Goal: Information Seeking & Learning: Find specific fact

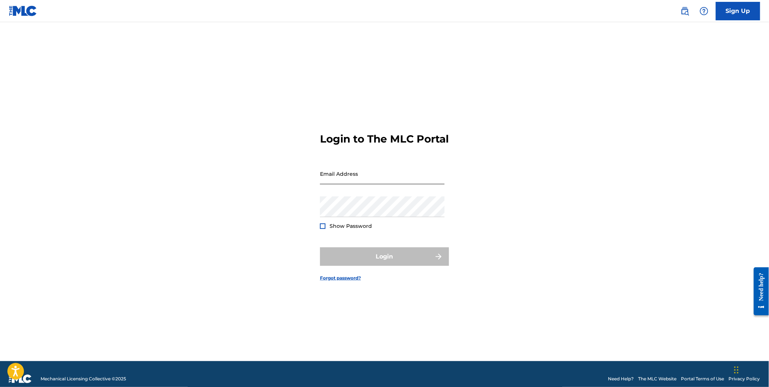
click at [366, 183] on input "Email Address" at bounding box center [382, 173] width 125 height 21
type input "[EMAIL_ADDRESS][DOMAIN_NAME]"
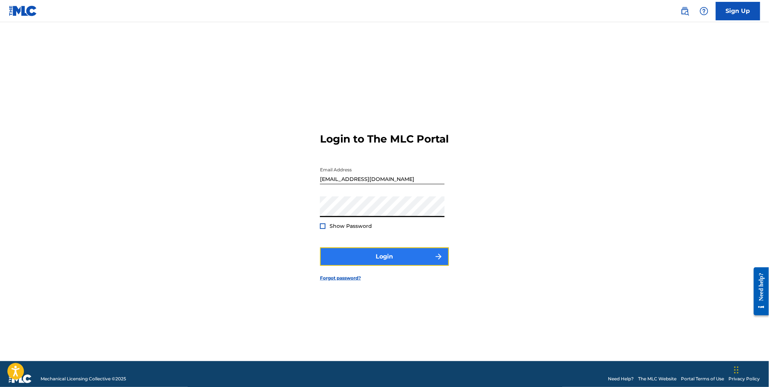
click at [413, 263] on button "Login" at bounding box center [384, 256] width 129 height 18
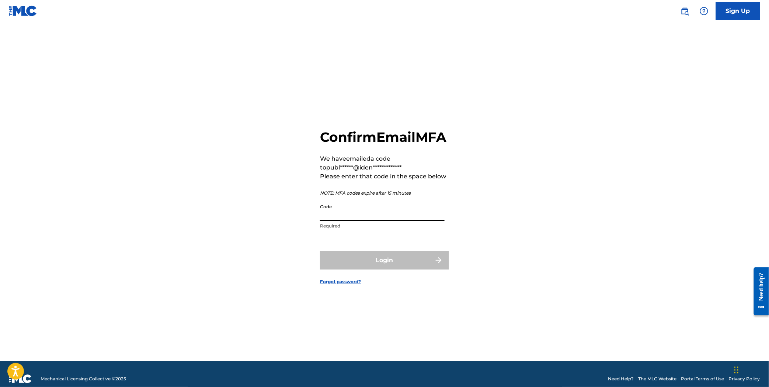
click at [369, 214] on input "Code" at bounding box center [382, 210] width 125 height 21
paste input "898675"
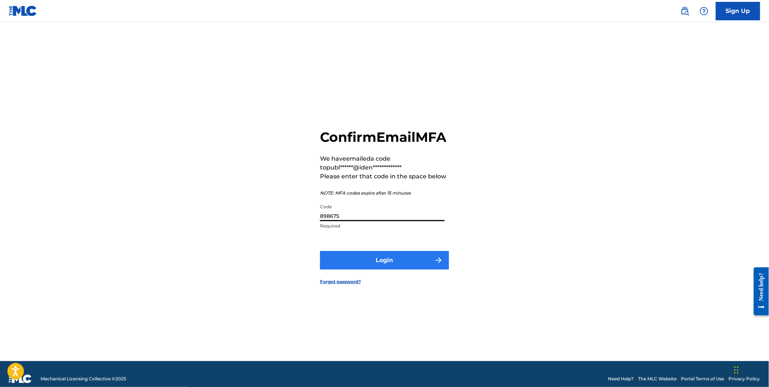
type input "898675"
click at [407, 266] on button "Login" at bounding box center [384, 260] width 129 height 18
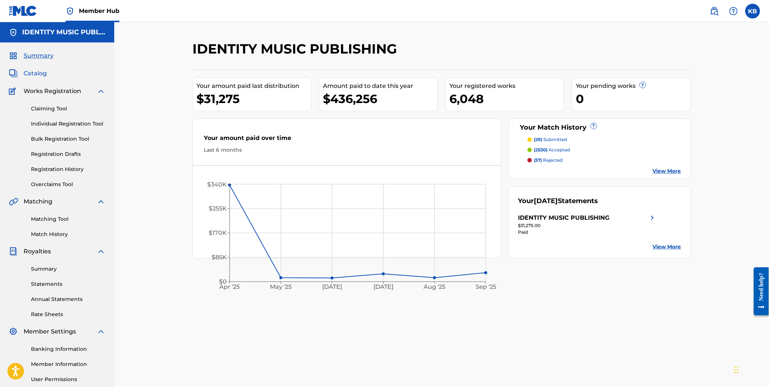
click at [32, 70] on span "Catalog" at bounding box center [35, 73] width 23 height 9
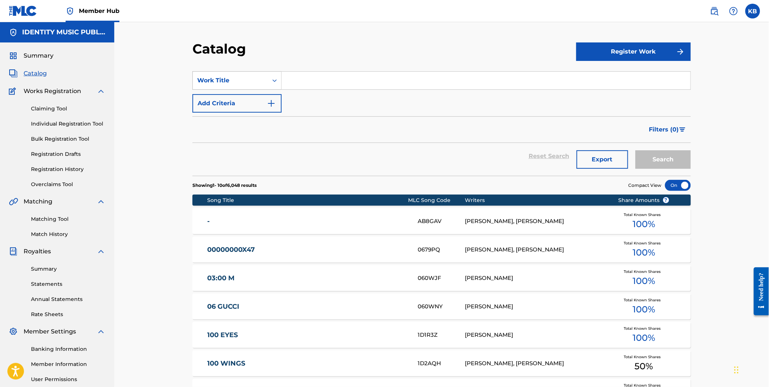
click at [252, 80] on div "Work Title" at bounding box center [230, 80] width 66 height 9
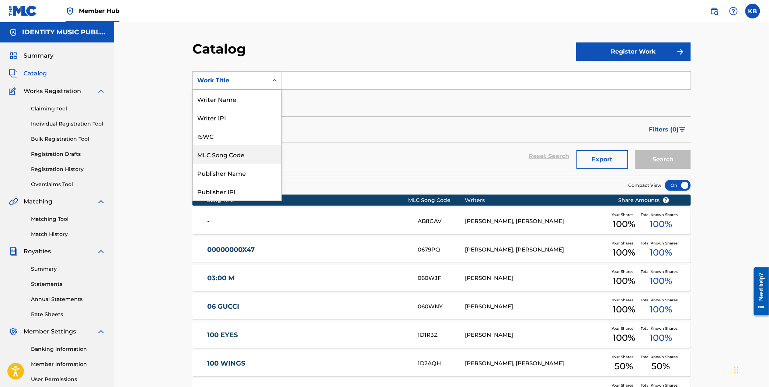
drag, startPoint x: 245, startPoint y: 100, endPoint x: 226, endPoint y: 148, distance: 51.4
click at [226, 148] on div "Writer Name Writer IPI ISWC MLC Song Code Publisher Name Publisher IPI MLC Publ…" at bounding box center [237, 145] width 89 height 111
click at [226, 148] on div "MLC Song Code" at bounding box center [237, 154] width 89 height 18
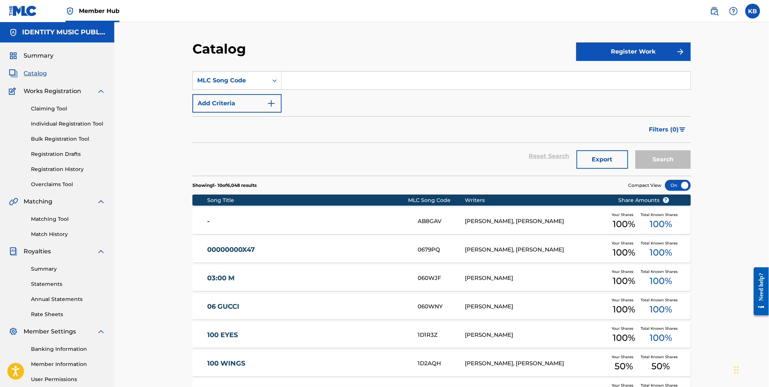
click at [308, 85] on input "Search Form" at bounding box center [486, 81] width 409 height 18
paste input "CJ6GWH"
type input "CJ6GWH"
click at [677, 152] on button "Search" at bounding box center [663, 159] width 55 height 18
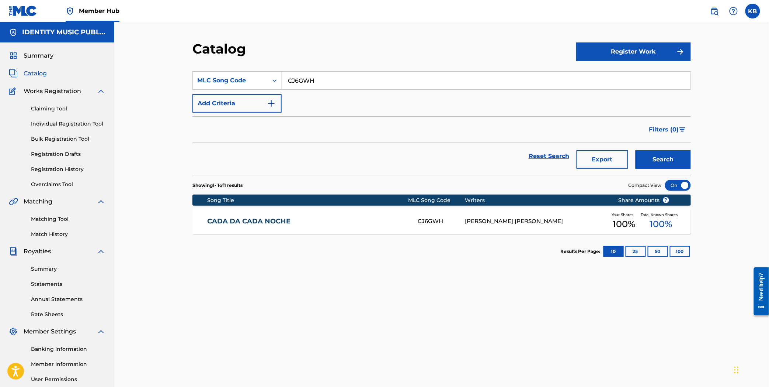
click at [317, 224] on link "CADA DA CADA NOCHE" at bounding box center [308, 221] width 201 height 8
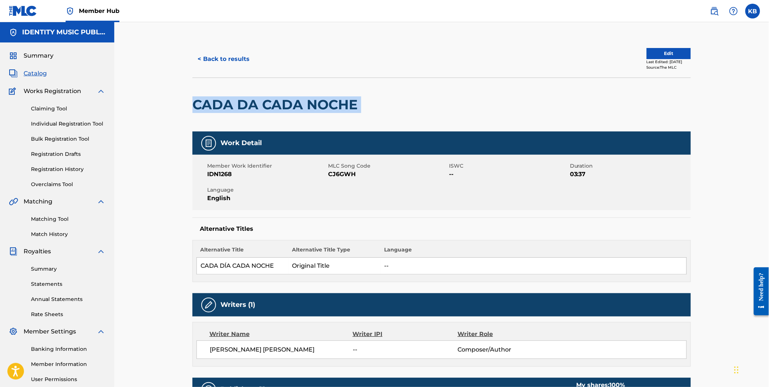
drag, startPoint x: 205, startPoint y: 100, endPoint x: 364, endPoint y: 100, distance: 158.3
copy div "CADA DA CADA NOCHE"
click at [362, 106] on div at bounding box center [419, 104] width 115 height 53
click at [359, 106] on h2 "CADA DA CADA NOCHE" at bounding box center [277, 104] width 169 height 17
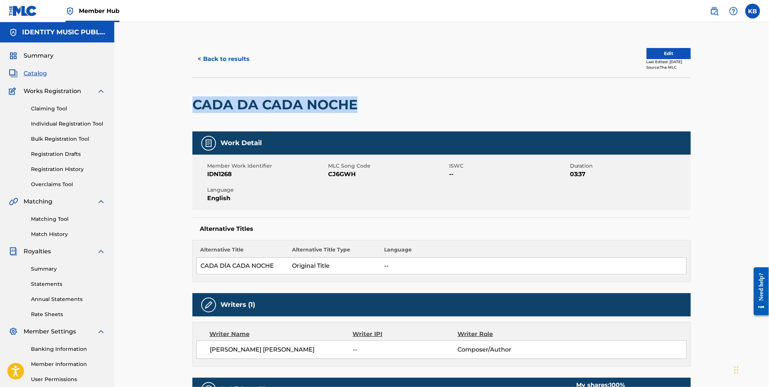
drag, startPoint x: 356, startPoint y: 105, endPoint x: 178, endPoint y: 108, distance: 177.5
click at [178, 108] on div "< Back to results Edit Last Edited: [DATE] Source: The MLC CADA DA CADA NOCHE W…" at bounding box center [441, 394] width 655 height 744
copy h2 "CADA DA CADA NOCHE"
click at [239, 63] on button "< Back to results" at bounding box center [224, 59] width 62 height 18
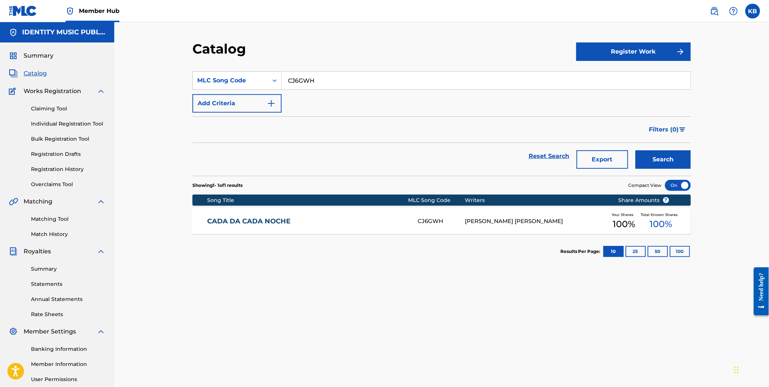
drag, startPoint x: 324, startPoint y: 80, endPoint x: 252, endPoint y: 91, distance: 72.1
click at [252, 91] on div "SearchWithCriteriab20c48a4-760b-4388-aa7d-31cf53d0f752 MLC Song Code CJ6GWH Add…" at bounding box center [442, 91] width 499 height 41
paste input "BE2T3M"
click at [672, 162] on button "Search" at bounding box center [663, 159] width 55 height 18
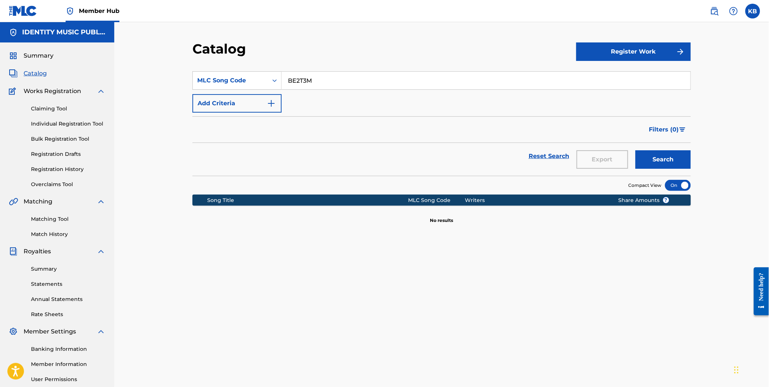
drag, startPoint x: 324, startPoint y: 79, endPoint x: 481, endPoint y: 160, distance: 176.7
click at [252, 94] on div "SearchWithCriteriab20c48a4-760b-4388-aa7d-31cf53d0f752 MLC Song Code BE2T3M Add…" at bounding box center [442, 91] width 499 height 41
paste input "A99SHO"
type input "A99SHO"
click at [677, 160] on button "Search" at bounding box center [663, 159] width 55 height 18
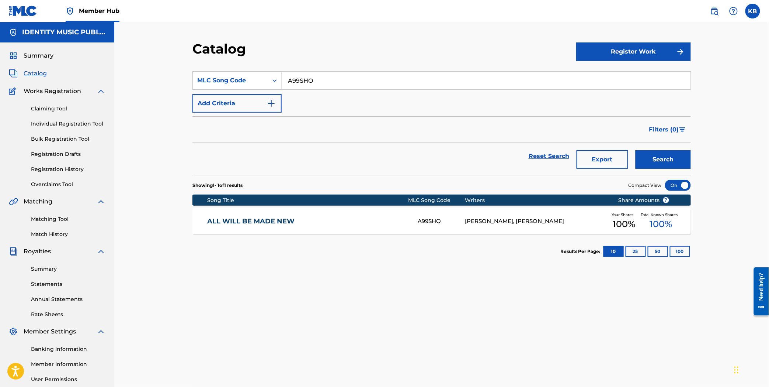
click at [327, 221] on link "ALL WILL BE MADE NEW" at bounding box center [308, 221] width 201 height 8
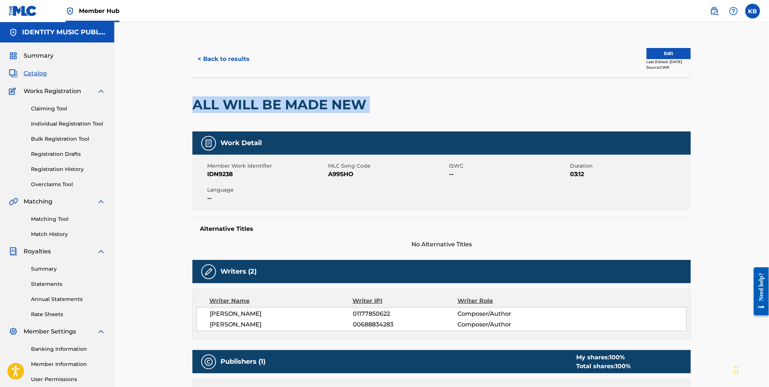
drag, startPoint x: 196, startPoint y: 98, endPoint x: 401, endPoint y: 105, distance: 204.5
click at [401, 105] on div "ALL WILL BE MADE NEW" at bounding box center [442, 104] width 499 height 54
copy div "ALL WILL BE MADE NEW"
click at [212, 63] on button "< Back to results" at bounding box center [224, 59] width 62 height 18
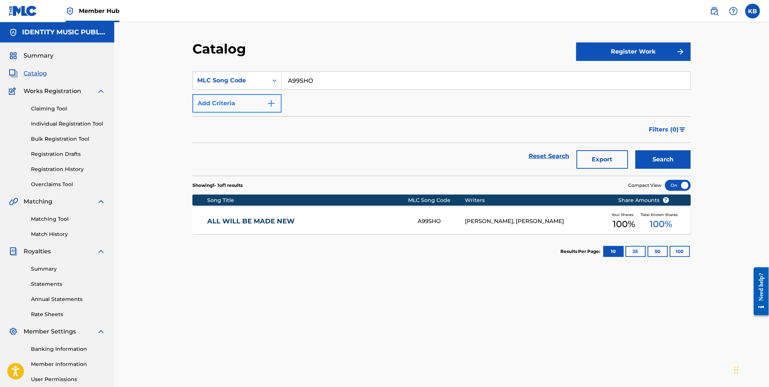
drag, startPoint x: 331, startPoint y: 77, endPoint x: 263, endPoint y: 104, distance: 72.8
click at [263, 96] on div "SearchWithCriteriab20c48a4-760b-4388-aa7d-31cf53d0f752 MLC Song Code A99SHO Add…" at bounding box center [442, 91] width 499 height 41
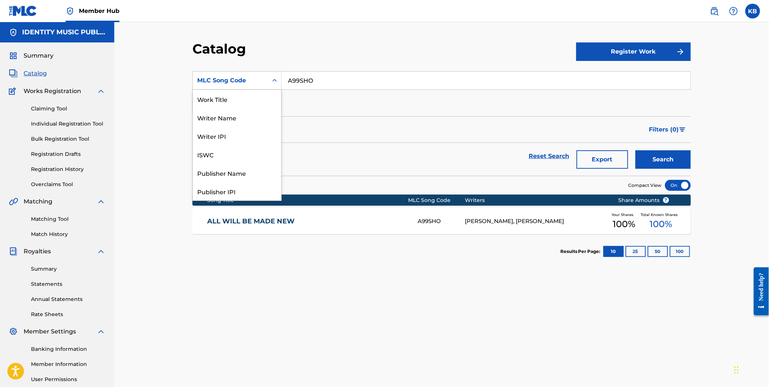
click at [230, 80] on div "MLC Song Code" at bounding box center [230, 80] width 66 height 9
click at [240, 102] on div "Work Title" at bounding box center [237, 99] width 89 height 18
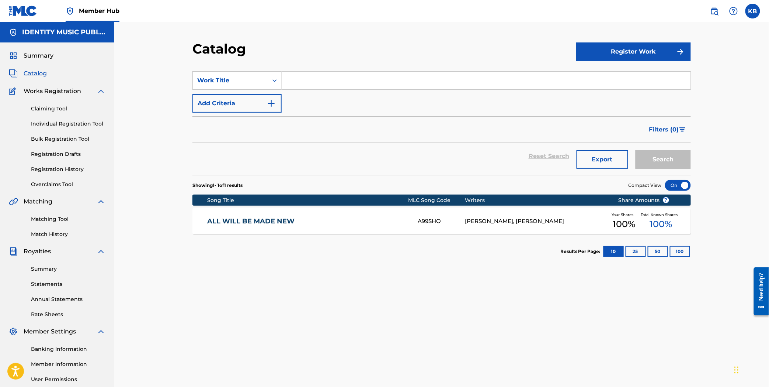
click at [381, 76] on input "Search Form" at bounding box center [486, 81] width 409 height 18
paste input "BAILA LOCA"
type input "BAILA LOCA"
click at [661, 154] on button "Search" at bounding box center [663, 159] width 55 height 18
click at [392, 226] on div "MELODIA LOCA MR34PK [PERSON_NAME], [PERSON_NAME] Your Shares 100 % Total Known …" at bounding box center [442, 221] width 499 height 26
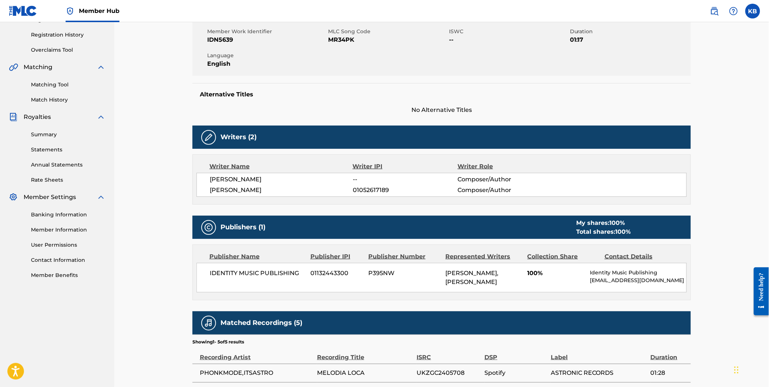
scroll to position [23, 0]
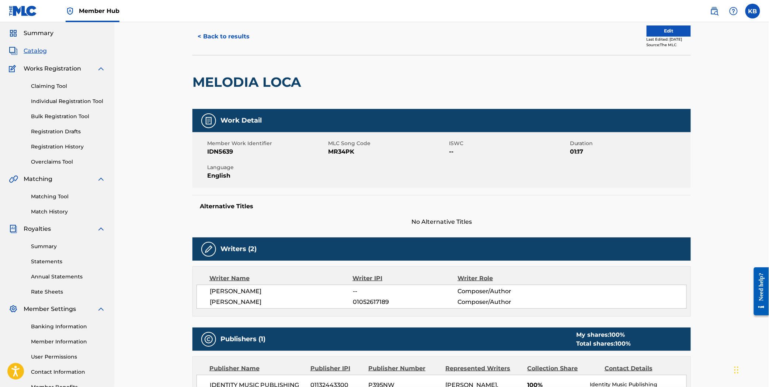
click at [234, 40] on button "< Back to results" at bounding box center [224, 36] width 62 height 18
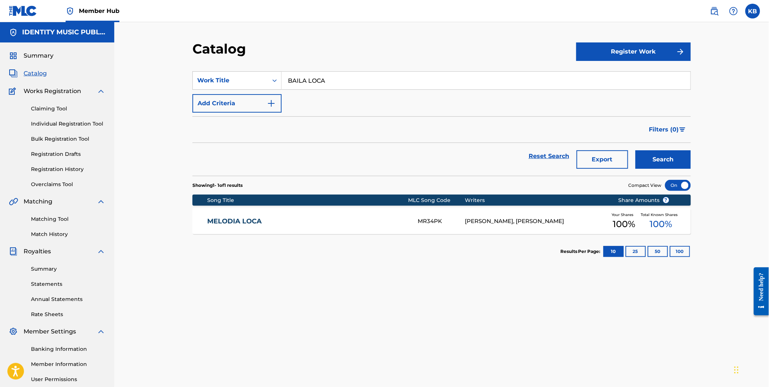
drag, startPoint x: 326, startPoint y: 82, endPoint x: 282, endPoint y: 89, distance: 44.8
click at [282, 89] on input "BAILA LOCA" at bounding box center [486, 81] width 409 height 18
click at [253, 86] on div "Work Title" at bounding box center [230, 80] width 75 height 14
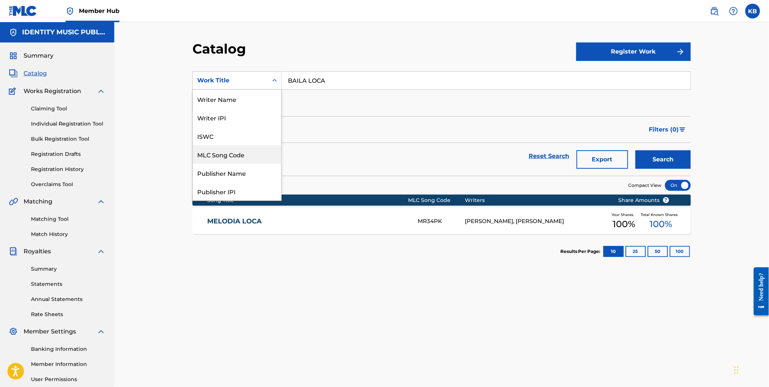
click at [227, 149] on div "MLC Song Code" at bounding box center [237, 154] width 89 height 18
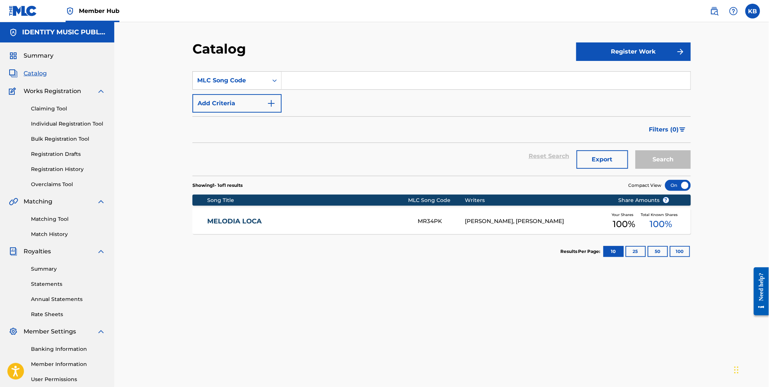
click at [307, 72] on input "Search Form" at bounding box center [486, 81] width 409 height 18
paste input "060WJF"
type input "060WJF"
click at [685, 158] on button "Search" at bounding box center [663, 159] width 55 height 18
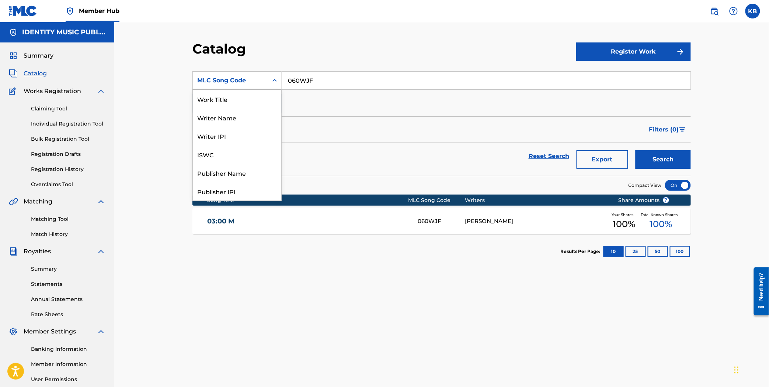
click at [194, 86] on div "MLC Song Code" at bounding box center [230, 80] width 75 height 14
click at [233, 98] on div "Work Title" at bounding box center [237, 99] width 89 height 18
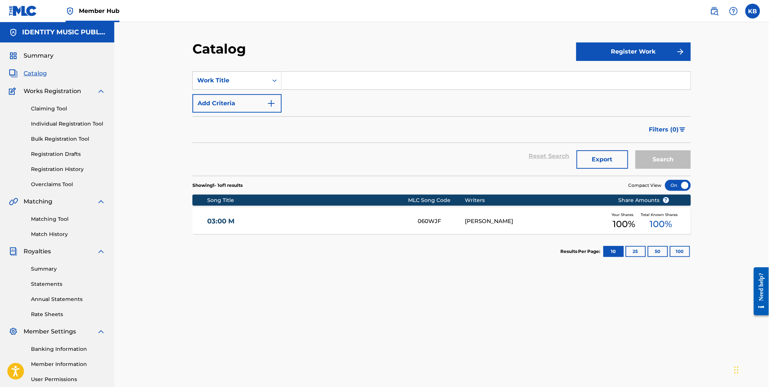
click at [294, 84] on input "Search Form" at bounding box center [486, 81] width 409 height 18
paste input "No Our Throats Don't Hurt From Screaming But Thank You For Asking"
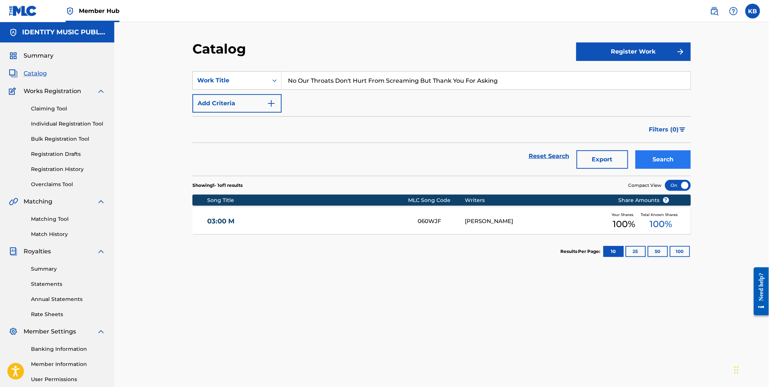
type input "No Our Throats Don't Hurt From Screaming But Thank You For Asking"
click at [684, 153] on button "Search" at bounding box center [663, 159] width 55 height 18
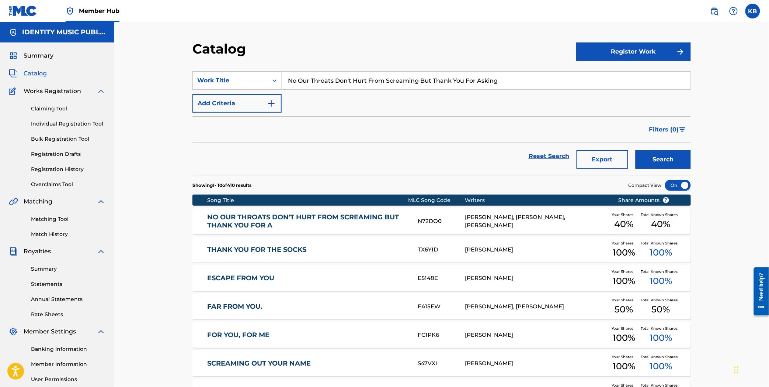
click at [279, 221] on link "NO OUR THROATS DON'T HURT FROM SCREAMING BUT THANK YOU FOR A" at bounding box center [308, 221] width 201 height 17
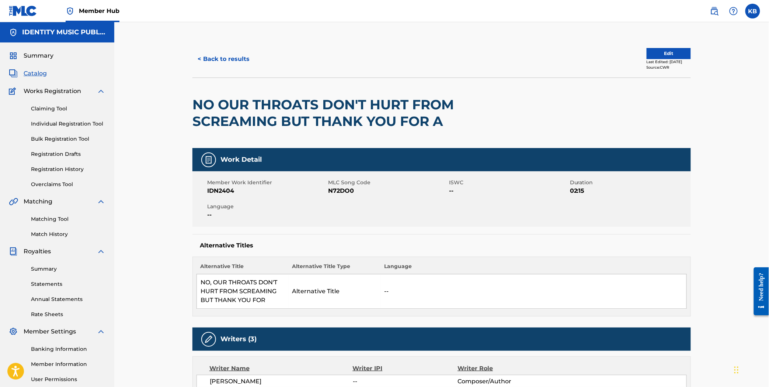
click at [207, 90] on div "NO OUR THROATS DON'T HURT FROM SCREAMING BUT THANK YOU FOR A" at bounding box center [342, 113] width 299 height 70
click at [194, 95] on div "NO OUR THROATS DON'T HURT FROM SCREAMING BUT THANK YOU FOR A" at bounding box center [342, 113] width 299 height 70
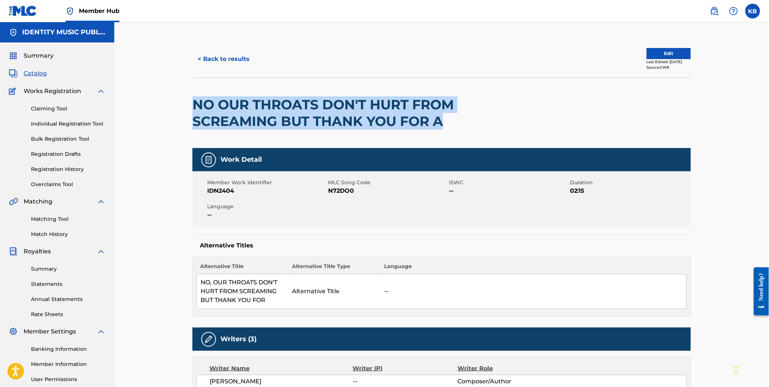
drag, startPoint x: 194, startPoint y: 98, endPoint x: 447, endPoint y: 119, distance: 254.3
click at [447, 119] on h2 "NO OUR THROATS DON'T HURT FROM SCREAMING BUT THANK YOU FOR A" at bounding box center [342, 112] width 299 height 33
copy h2 "NO OUR THROATS DON'T HURT FROM SCREAMING BUT THANK YOU FOR A"
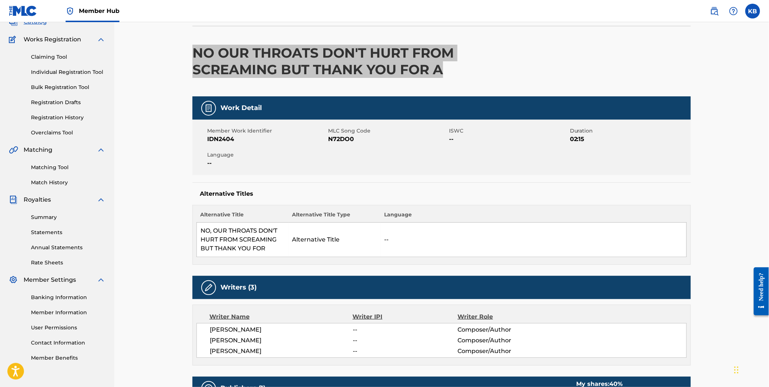
scroll to position [82, 0]
